Goal: Information Seeking & Learning: Check status

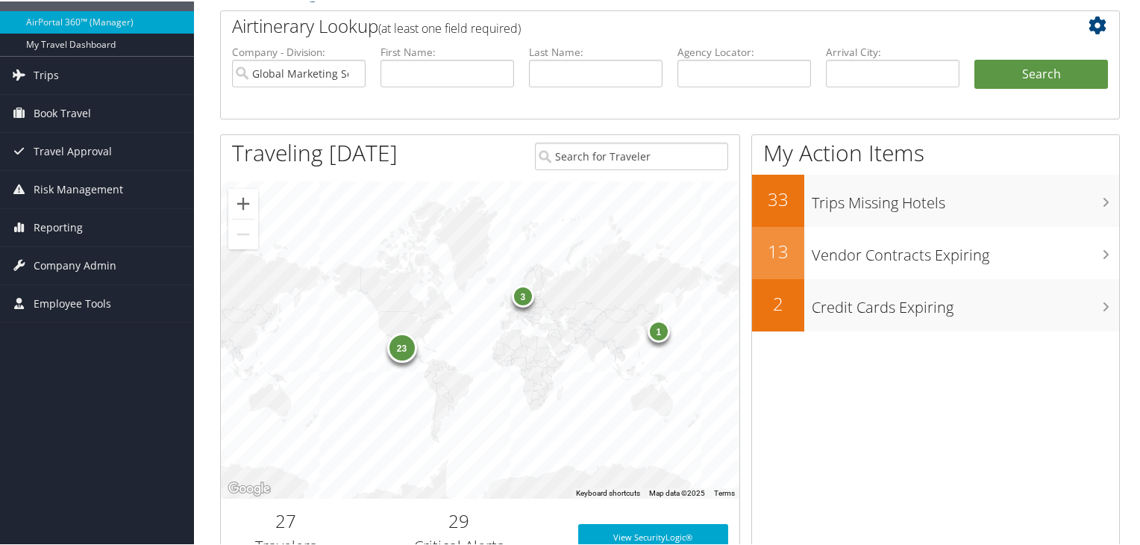
scroll to position [115, 0]
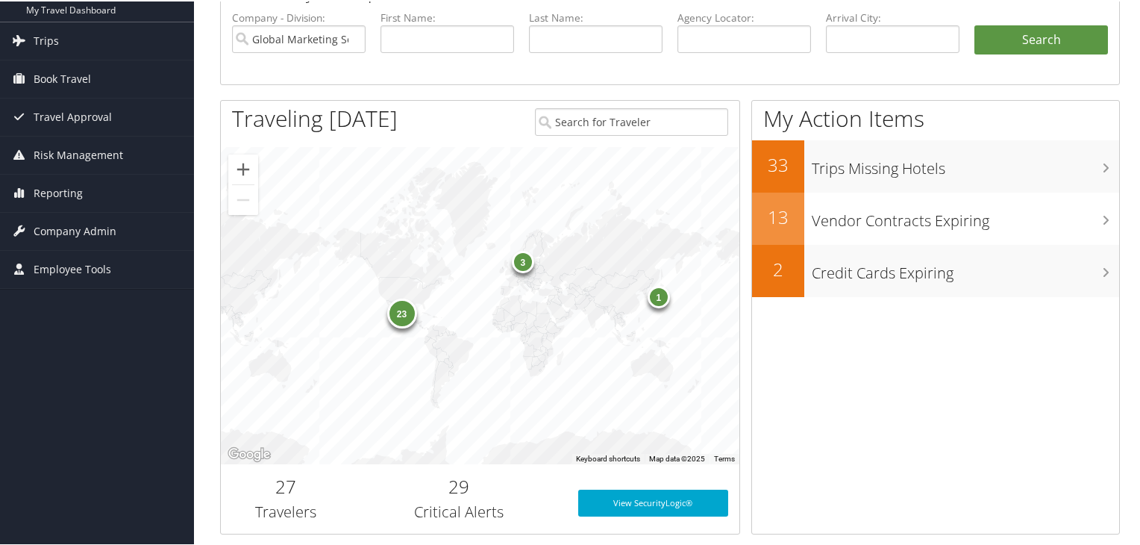
click at [397, 314] on div "23" at bounding box center [402, 312] width 30 height 30
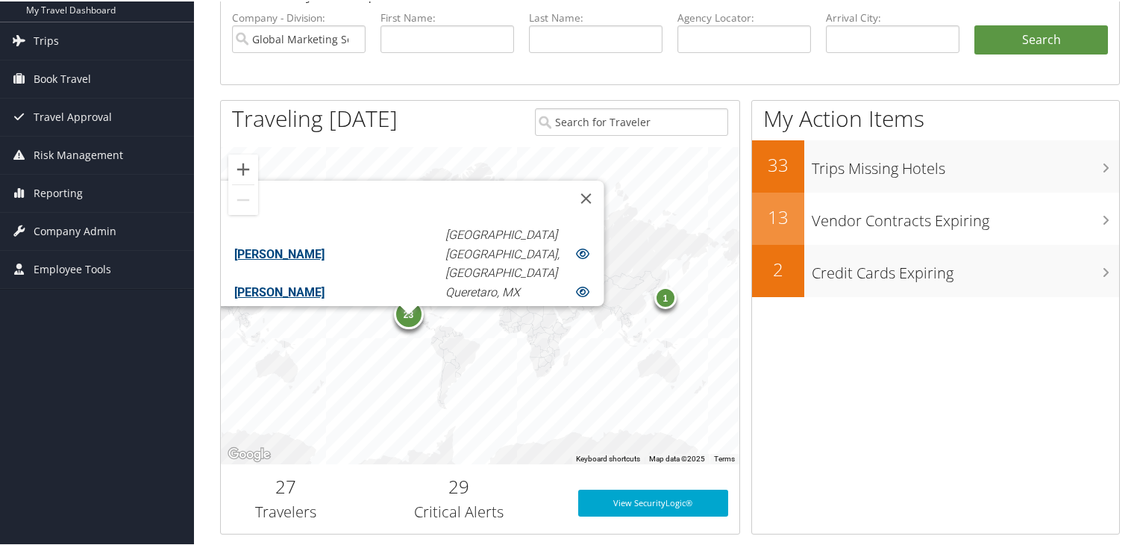
scroll to position [337, 0]
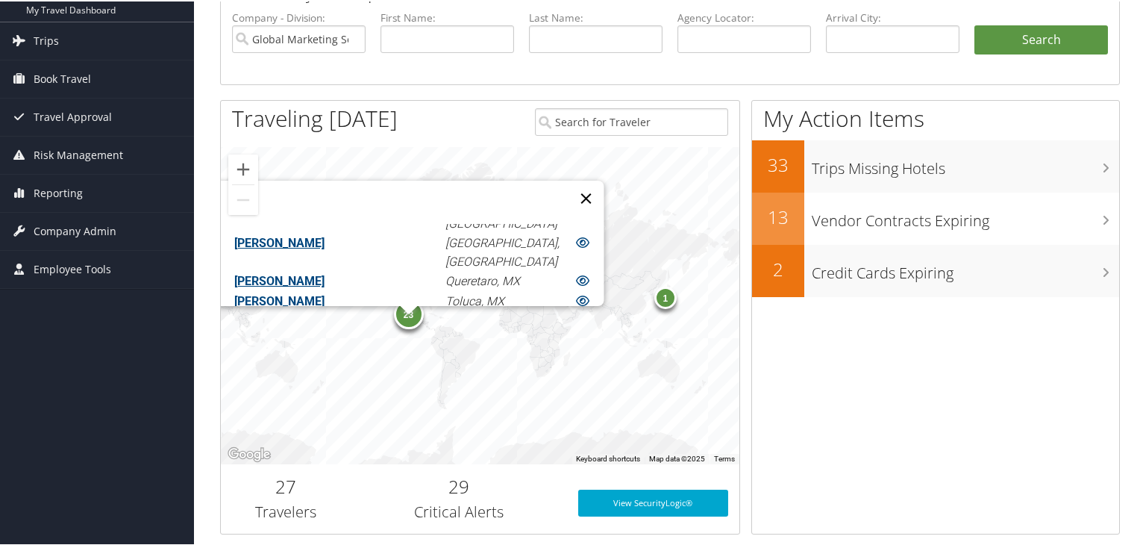
click at [568, 183] on button "Close" at bounding box center [586, 197] width 36 height 36
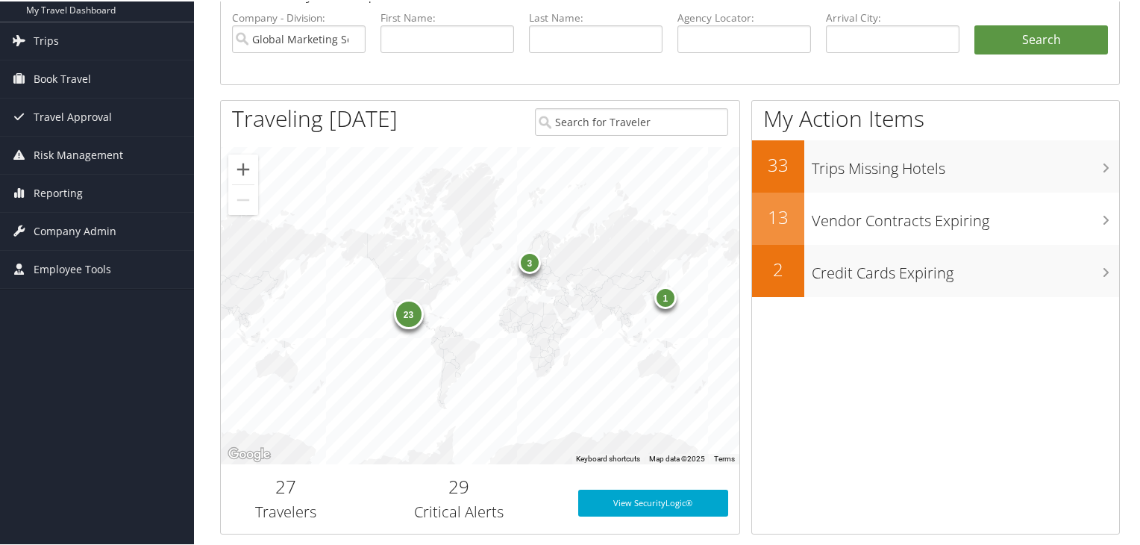
click at [528, 263] on div "3" at bounding box center [529, 261] width 22 height 22
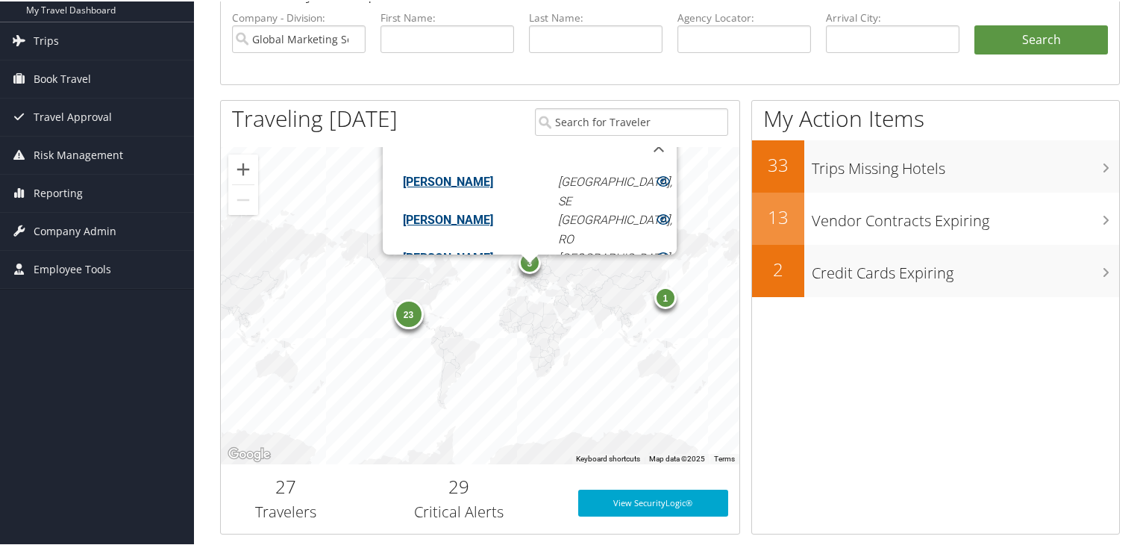
click at [666, 299] on div "1" at bounding box center [665, 296] width 22 height 22
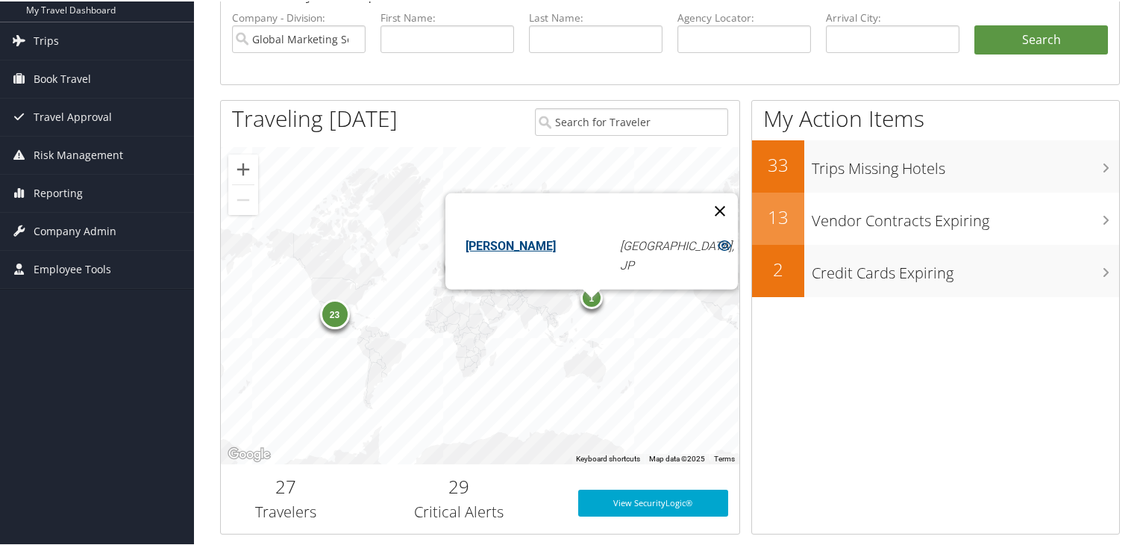
click at [702, 191] on button "Close" at bounding box center [720, 209] width 36 height 36
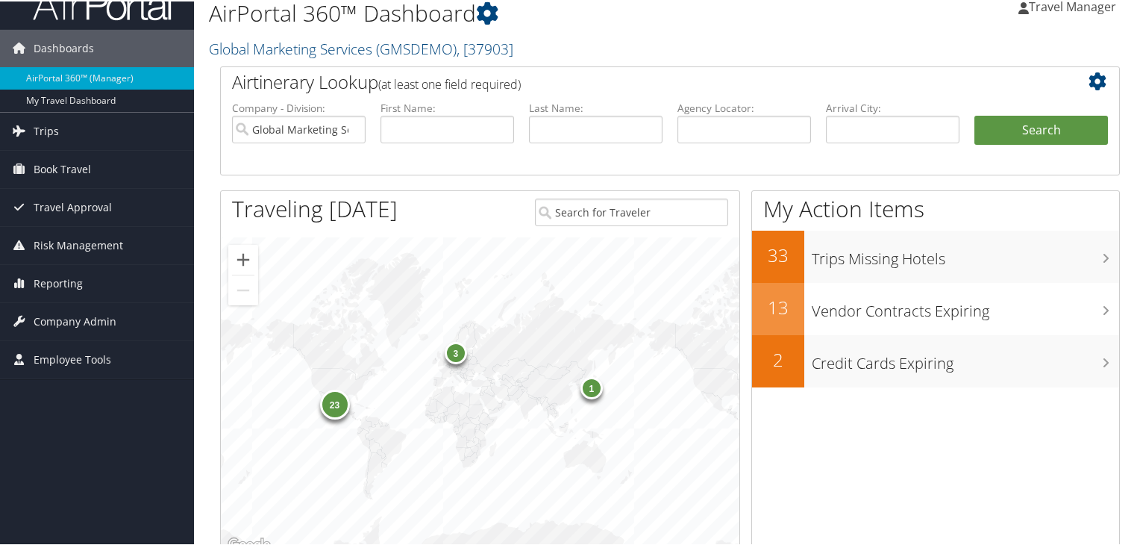
scroll to position [0, 0]
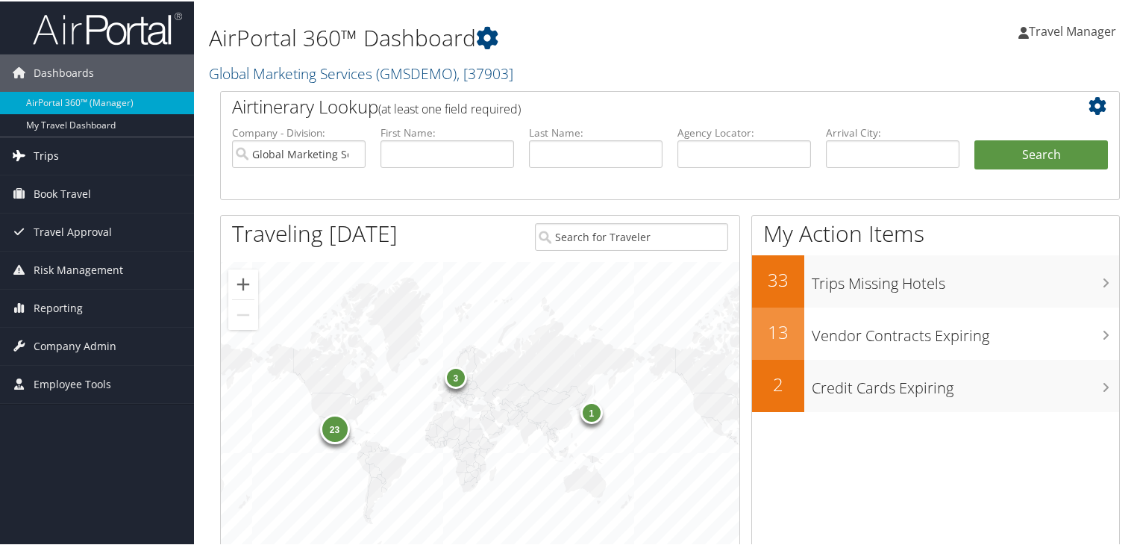
click at [32, 151] on link "Trips" at bounding box center [97, 154] width 194 height 37
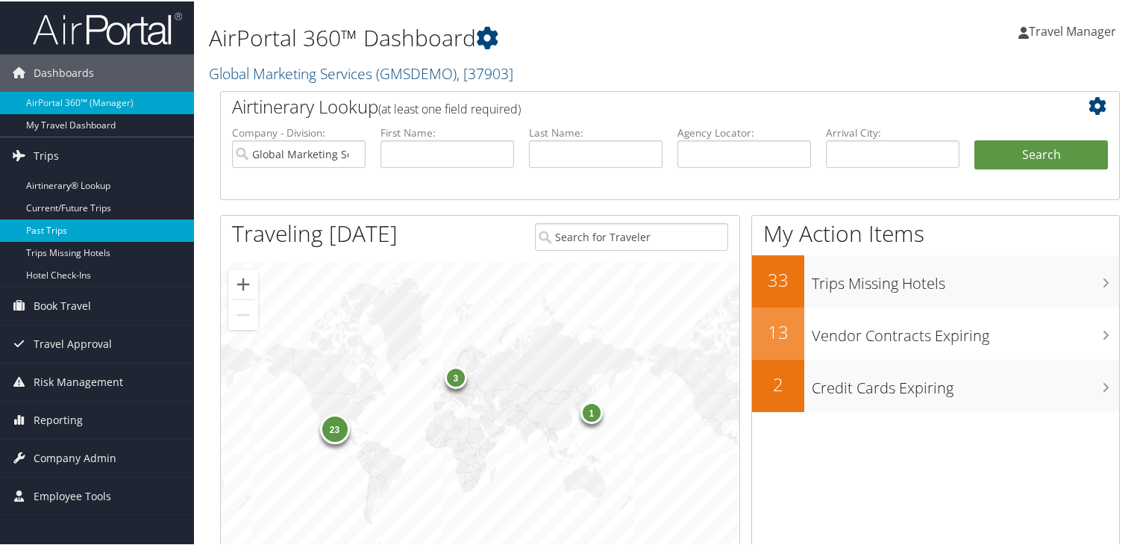
click at [63, 229] on link "Past Trips" at bounding box center [97, 229] width 194 height 22
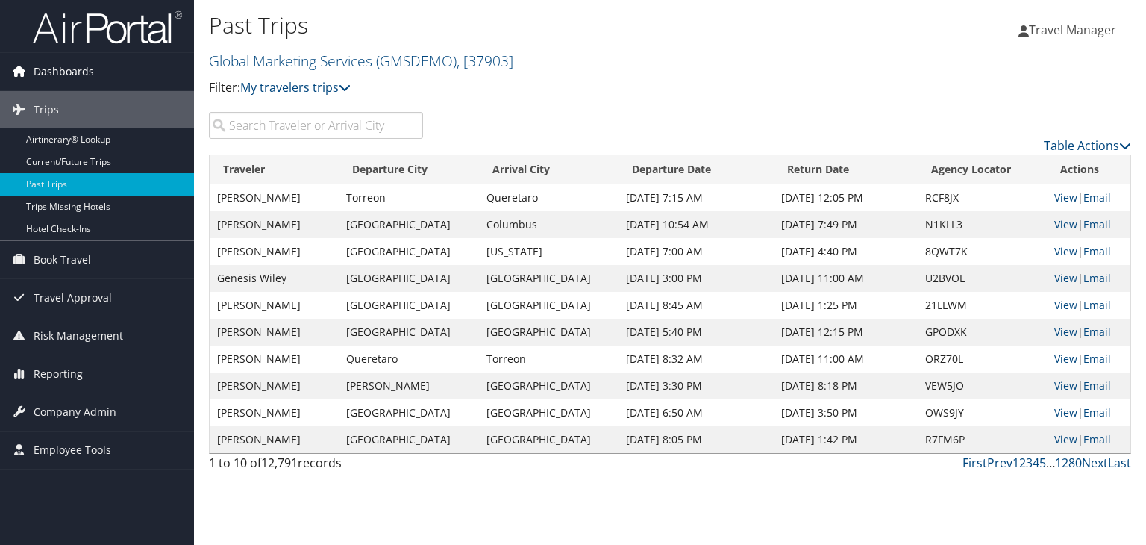
click at [48, 75] on span "Dashboards" at bounding box center [64, 71] width 60 height 37
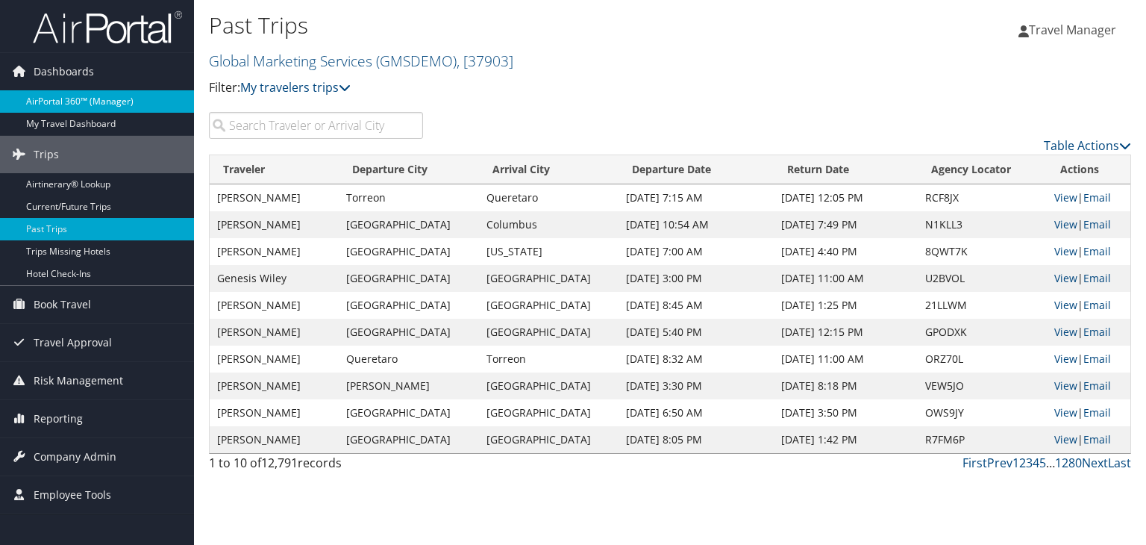
click at [51, 104] on link "AirPortal 360™ (Manager)" at bounding box center [97, 101] width 194 height 22
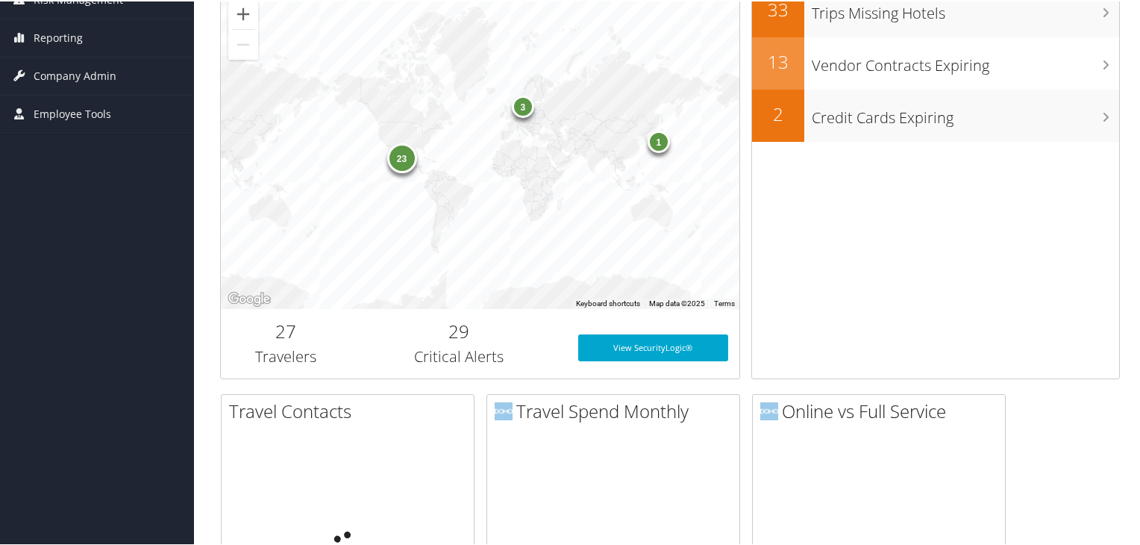
scroll to position [289, 0]
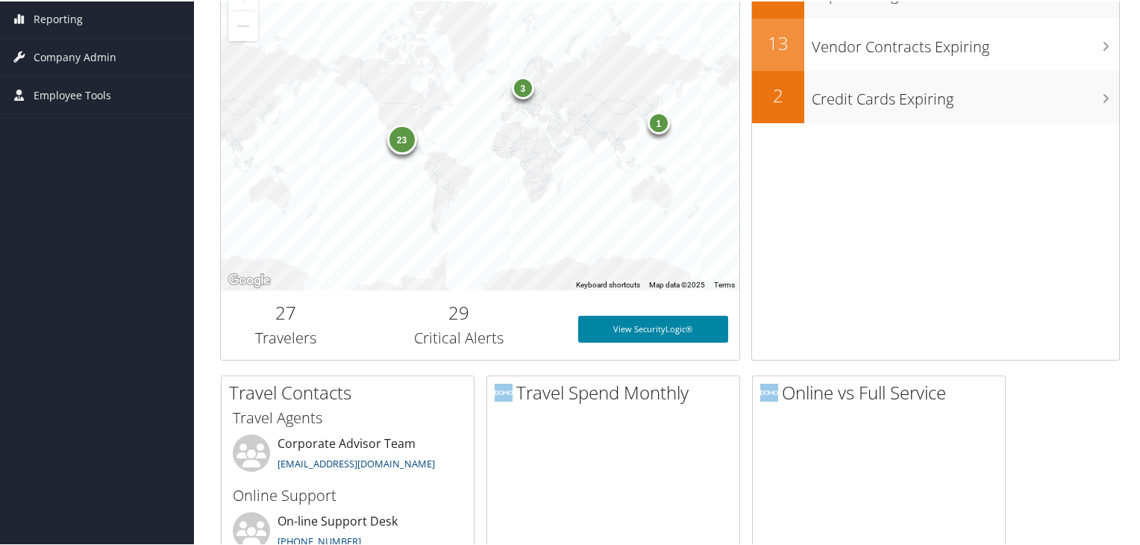
click at [627, 322] on link "View SecurityLogic®" at bounding box center [653, 327] width 151 height 27
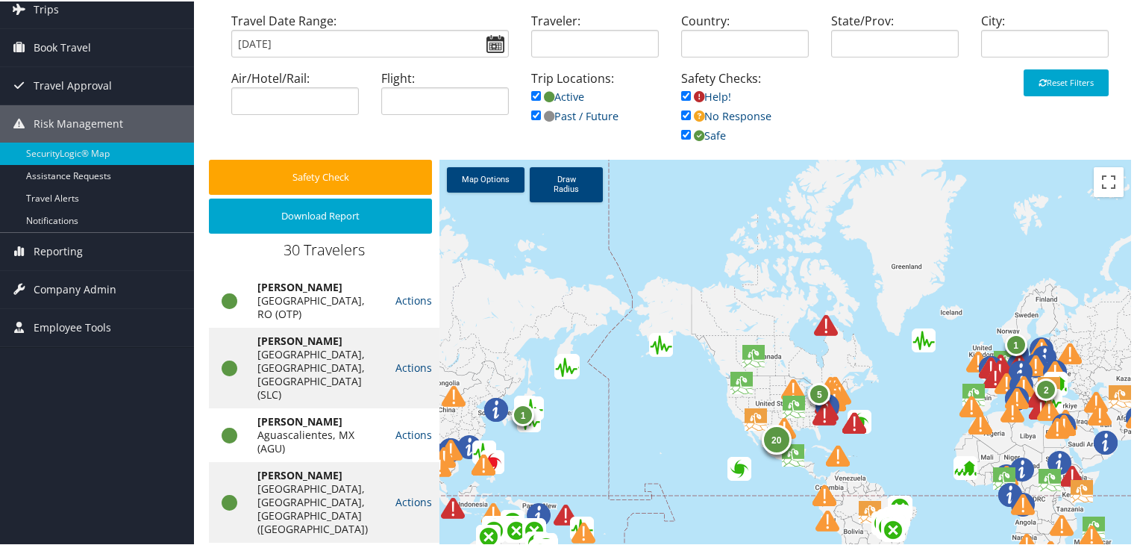
scroll to position [132, 0]
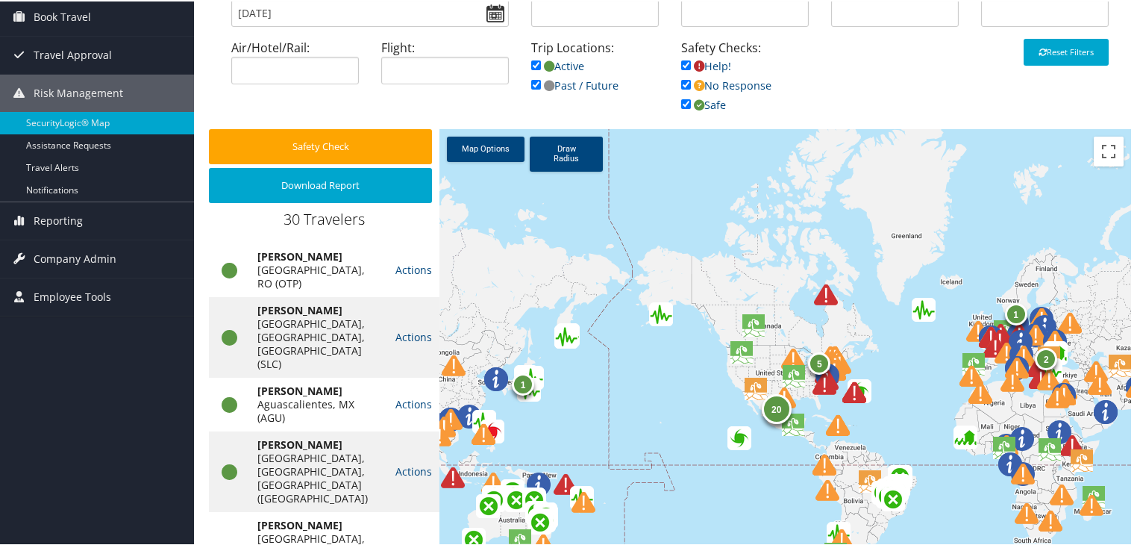
click at [821, 380] on img at bounding box center [833, 391] width 53 height 53
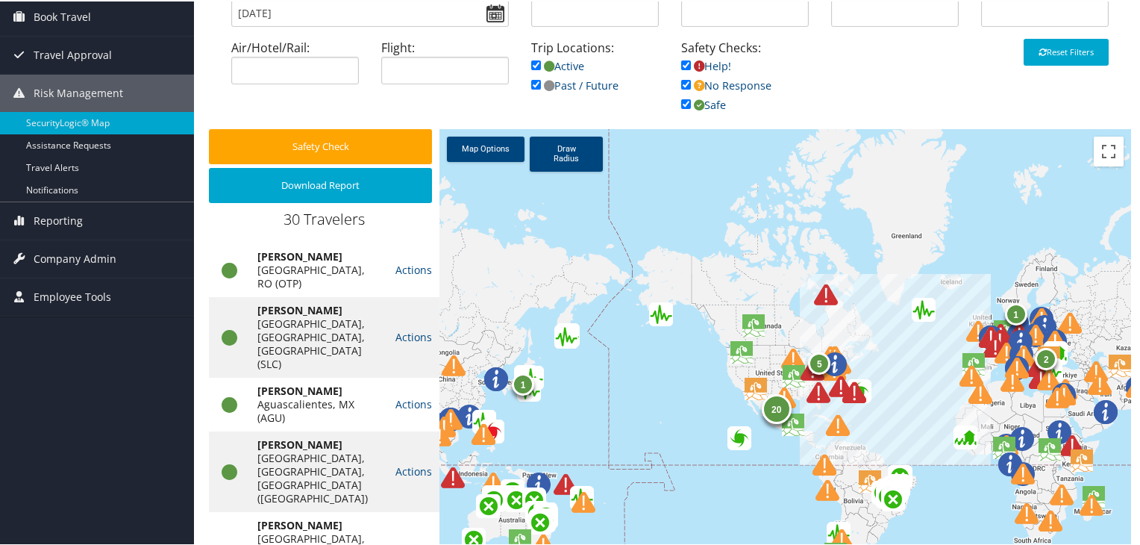
click at [810, 390] on img at bounding box center [827, 399] width 53 height 53
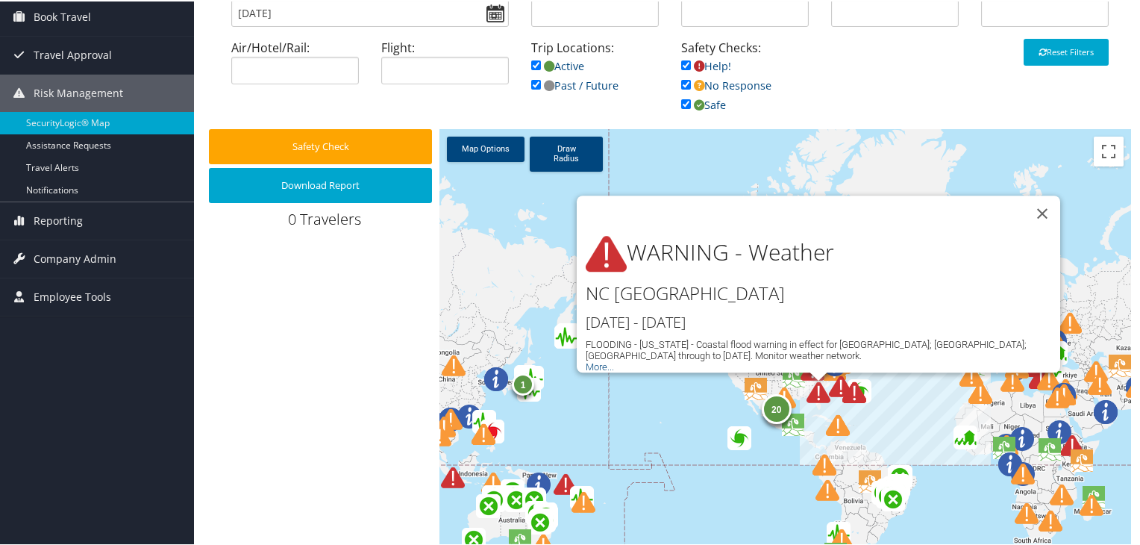
click at [892, 413] on div "20 1 5 2 1 WARNING - Weather NC UNITED STATES Sep 30th - Oct 3rd FLOODING - Nor…" at bounding box center [786, 368] width 692 height 481
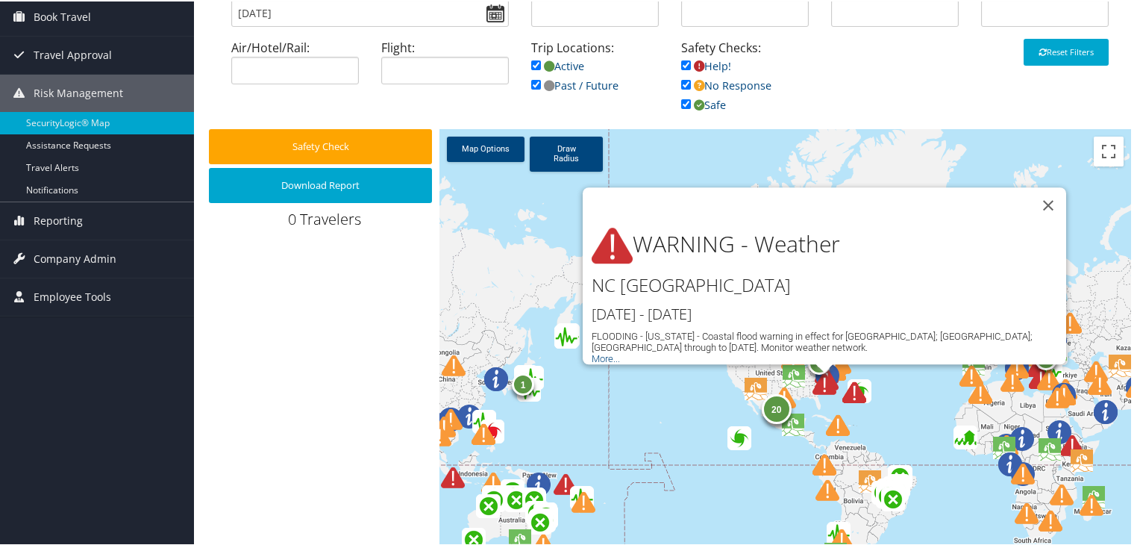
click at [892, 413] on div "20 1 5 2 1 WARNING - Weather NC UNITED STATES Sep 30th - Oct 3rd FLOODING - Nor…" at bounding box center [786, 368] width 692 height 481
click at [51, 167] on link "Travel Alerts" at bounding box center [97, 166] width 194 height 22
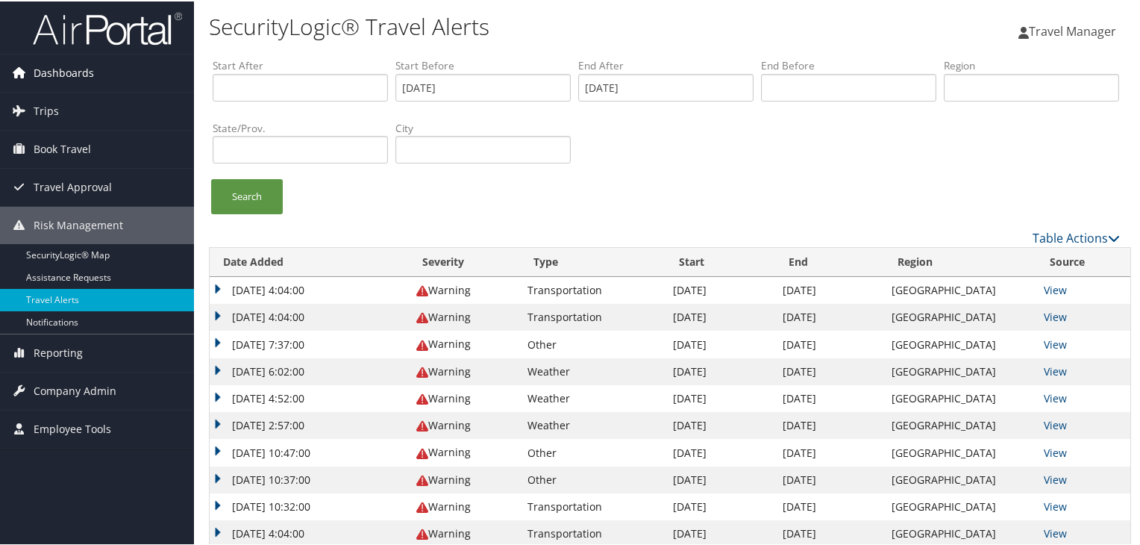
click at [54, 68] on span "Dashboards" at bounding box center [64, 71] width 60 height 37
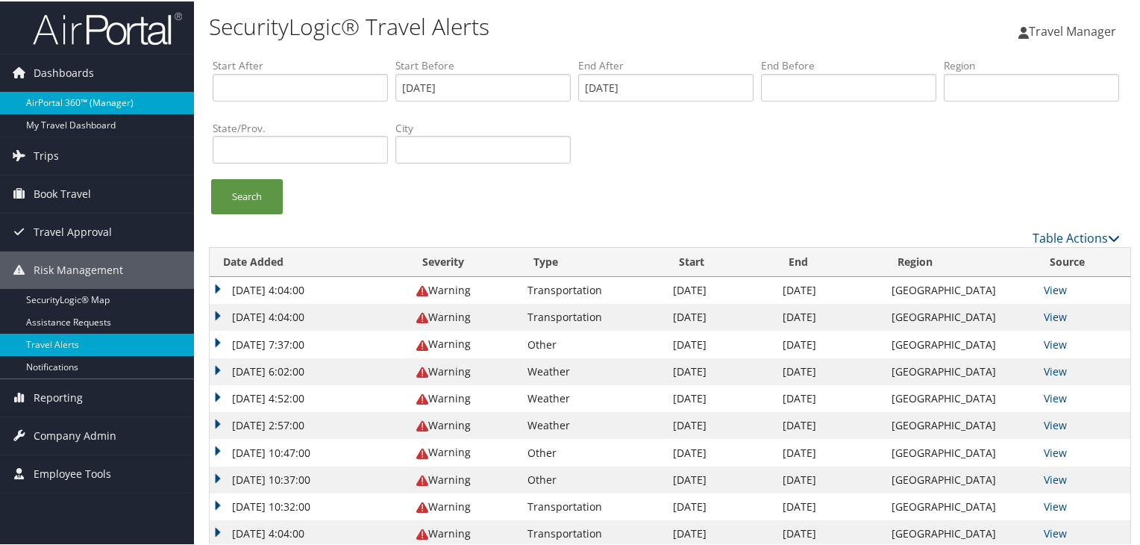
click at [59, 98] on link "AirPortal 360™ (Manager)" at bounding box center [97, 101] width 194 height 22
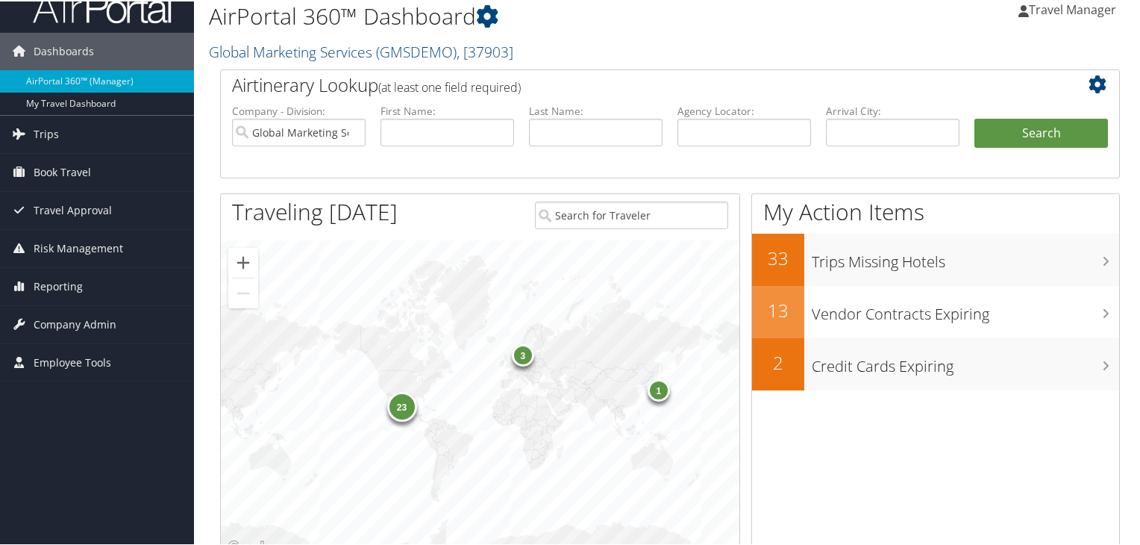
scroll to position [15, 0]
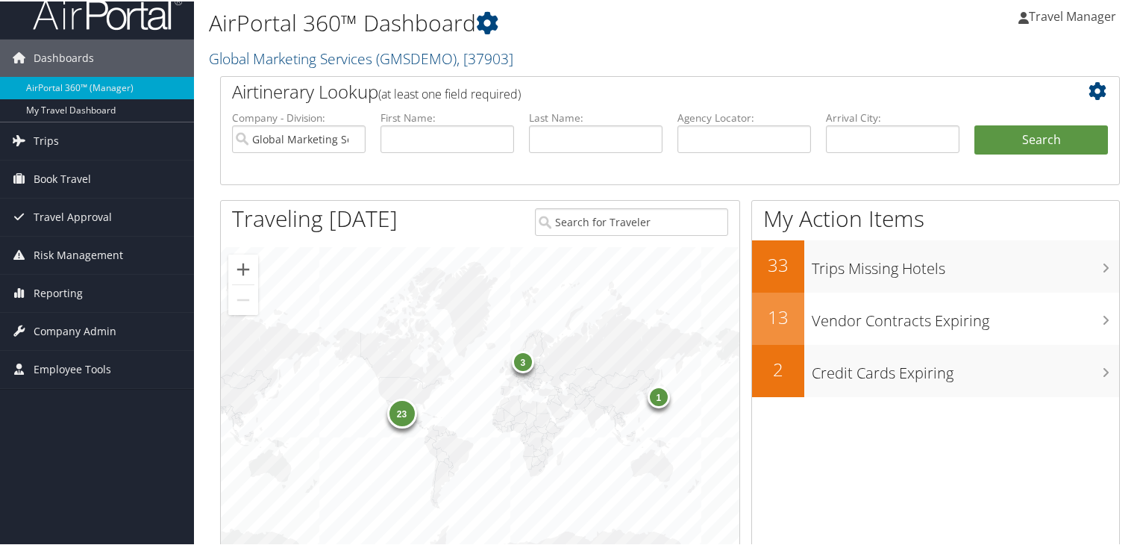
click at [49, 287] on span "Reporting" at bounding box center [58, 291] width 49 height 37
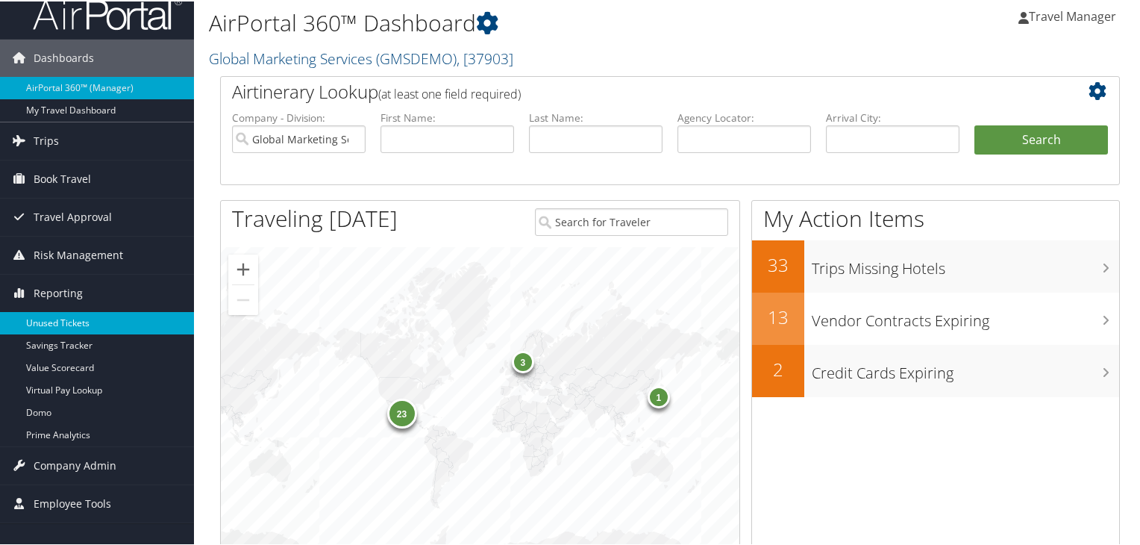
click at [75, 319] on link "Unused Tickets" at bounding box center [97, 321] width 194 height 22
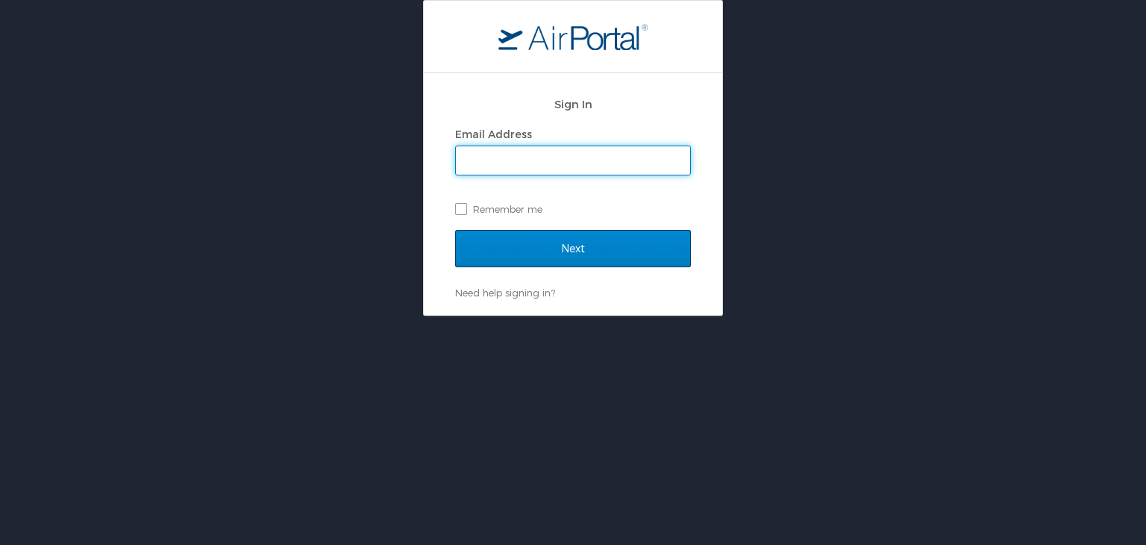
type input "[PERSON_NAME][EMAIL_ADDRESS][PERSON_NAME][DOMAIN_NAME]"
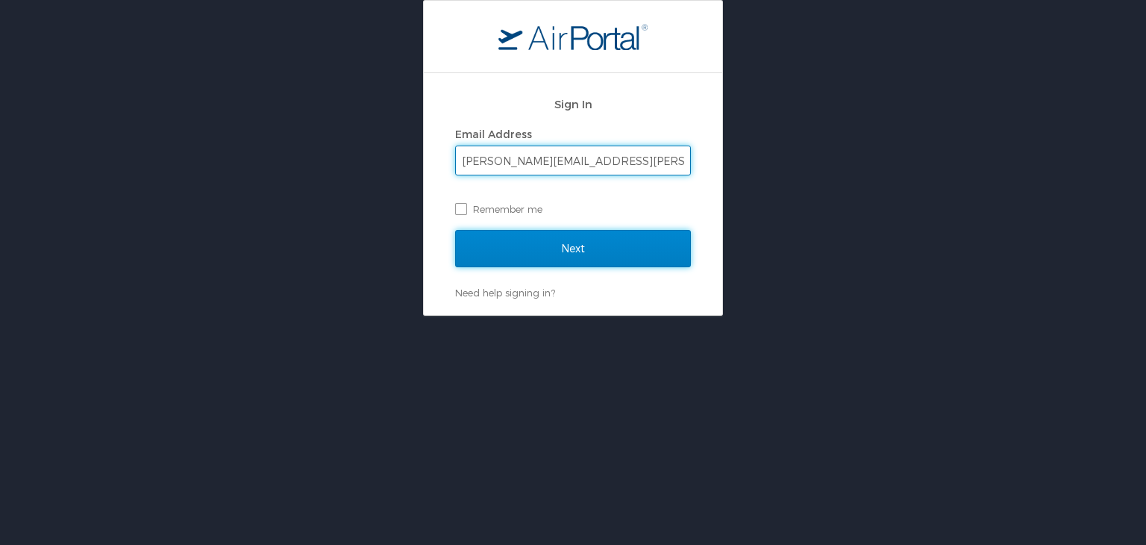
click at [549, 253] on input "Next" at bounding box center [573, 248] width 236 height 37
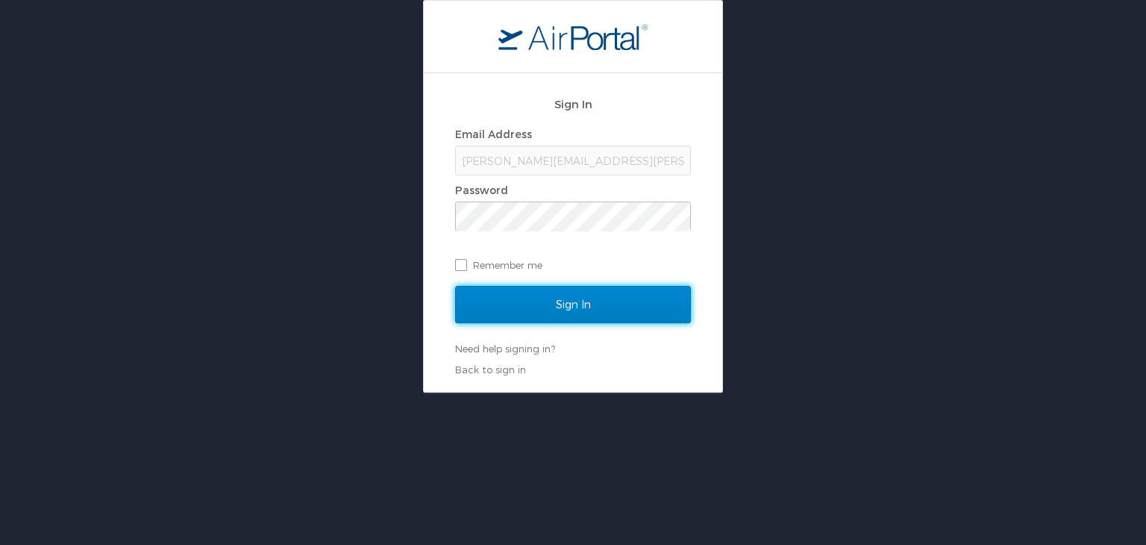
click at [555, 307] on input "Sign In" at bounding box center [573, 304] width 236 height 37
